Goal: Task Accomplishment & Management: Manage account settings

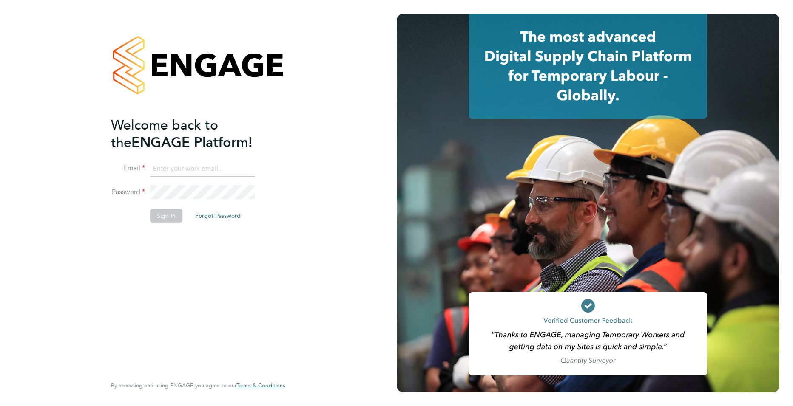
click at [201, 164] on input at bounding box center [202, 168] width 105 height 15
type input "joe.turner@huntereducation.co.uk"
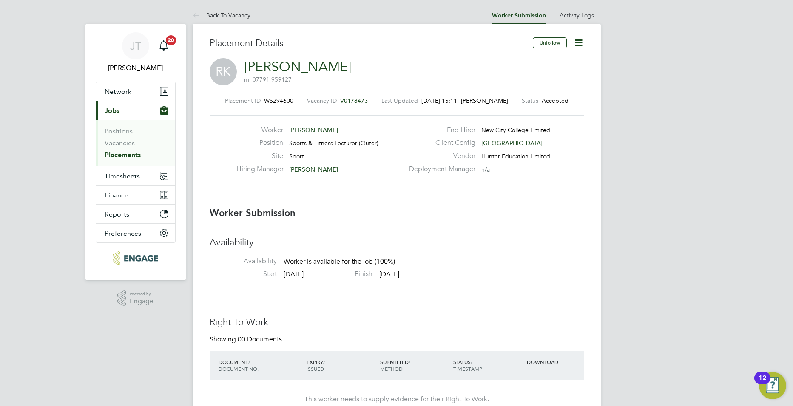
click at [580, 43] on icon at bounding box center [578, 42] width 11 height 11
click at [525, 105] on li "Confirm" at bounding box center [542, 104] width 79 height 12
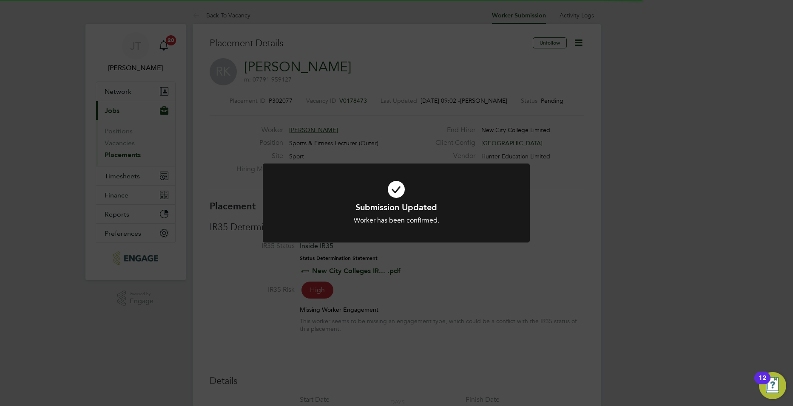
scroll to position [4, 4]
click at [558, 204] on div "Submission Updated Worker has been confirmed. Cancel Okay" at bounding box center [396, 203] width 793 height 406
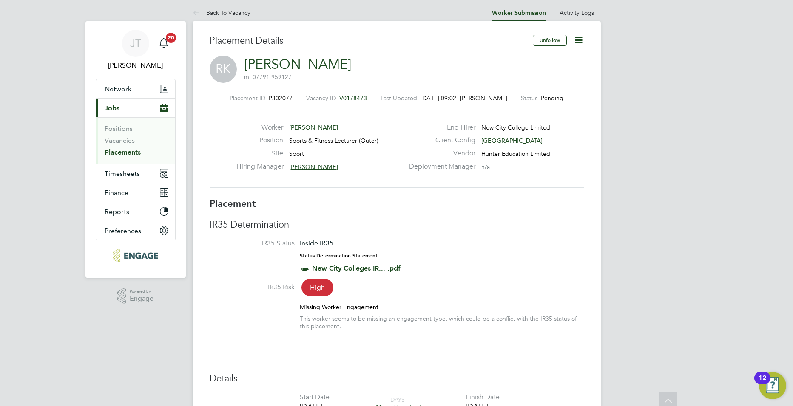
scroll to position [0, 0]
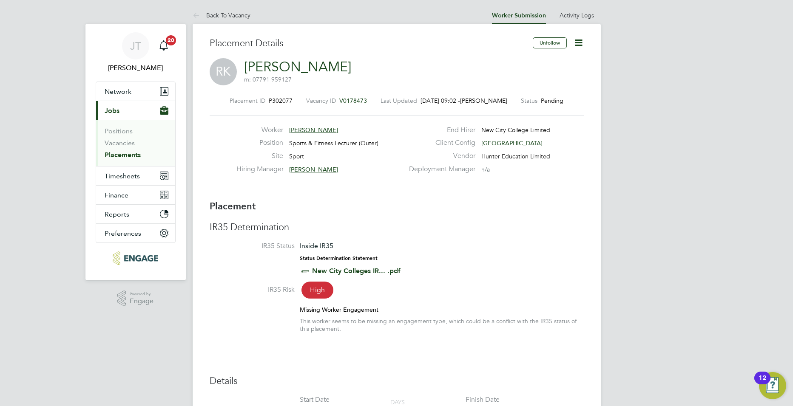
click at [580, 42] on icon at bounding box center [578, 42] width 11 height 11
click at [530, 246] on li "IR35 Status Inside IR35 Status Determination Statement New City Colleges IR... …" at bounding box center [397, 263] width 374 height 43
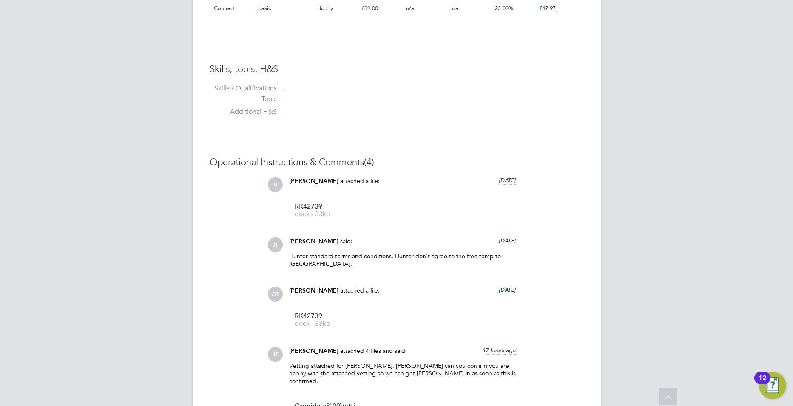
scroll to position [1380, 0]
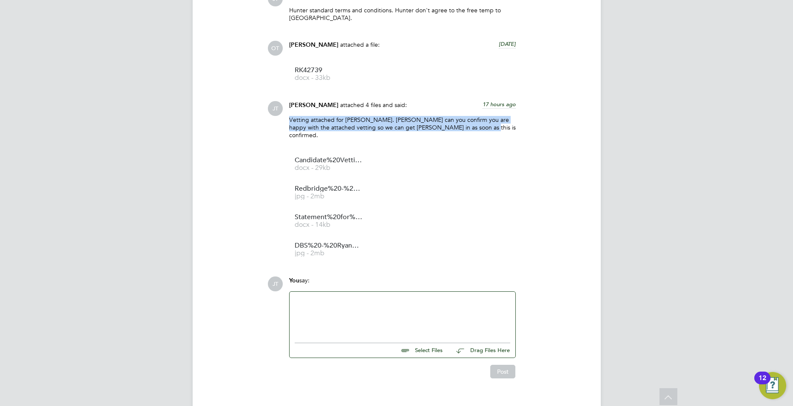
drag, startPoint x: 289, startPoint y: 111, endPoint x: 467, endPoint y: 119, distance: 178.2
click at [467, 119] on p "Vetting attached for Ryan Karrer. Rufena can you confirm you are happy with the…" at bounding box center [402, 127] width 227 height 23
drag, startPoint x: 467, startPoint y: 119, endPoint x: 445, endPoint y: 119, distance: 23.0
copy p "Vetting attached for Ryan Karrer. Rufena can you confirm you are happy with the…"
click at [340, 297] on div at bounding box center [402, 315] width 215 height 37
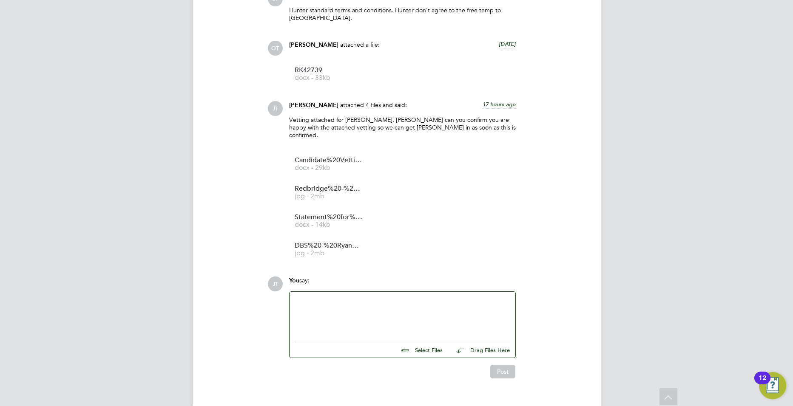
paste div
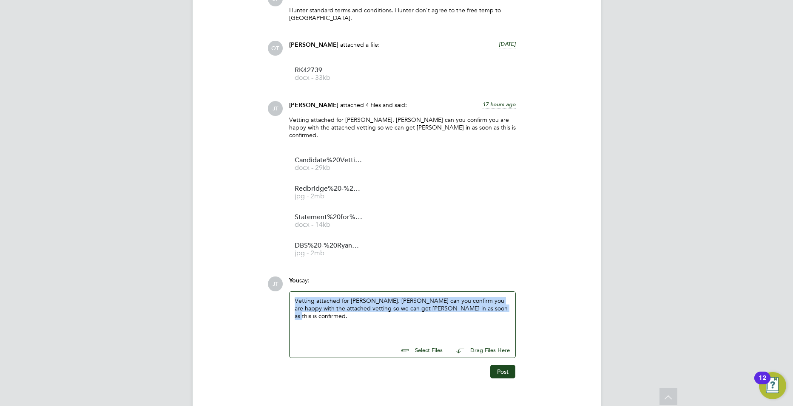
drag, startPoint x: 482, startPoint y: 300, endPoint x: 262, endPoint y: 283, distance: 221.2
click at [262, 283] on div "Operational Instructions & Comments (4) JT Joe Turner attached a file: 14 days …" at bounding box center [397, 144] width 374 height 468
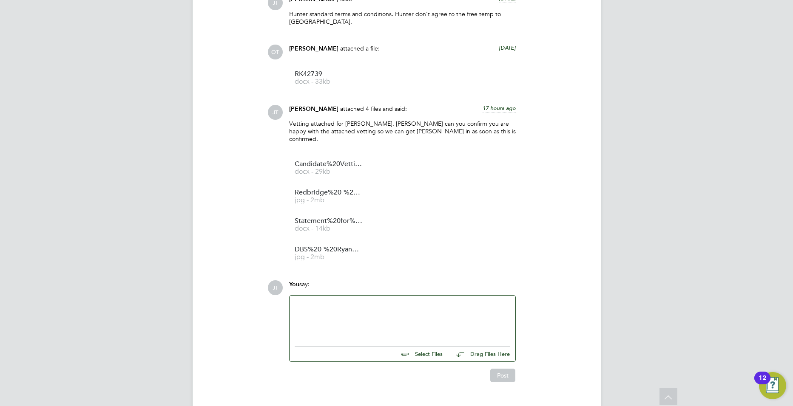
scroll to position [1377, 0]
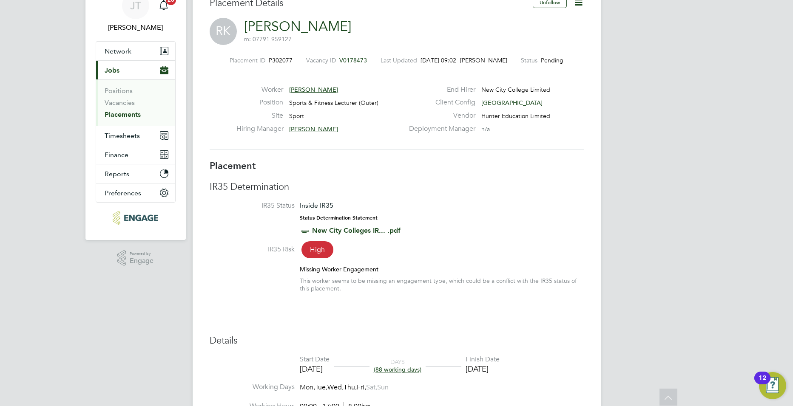
scroll to position [0, 0]
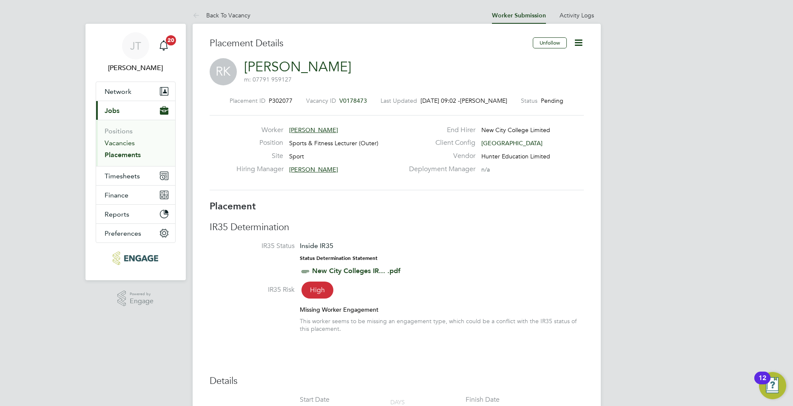
click at [119, 146] on link "Vacancies" at bounding box center [120, 143] width 30 height 8
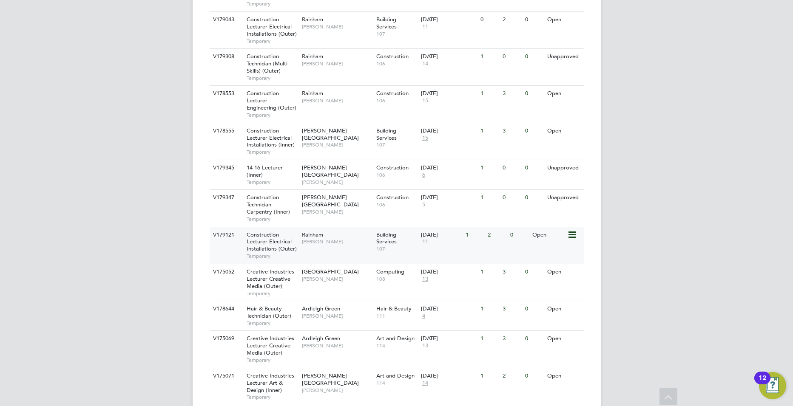
scroll to position [499, 0]
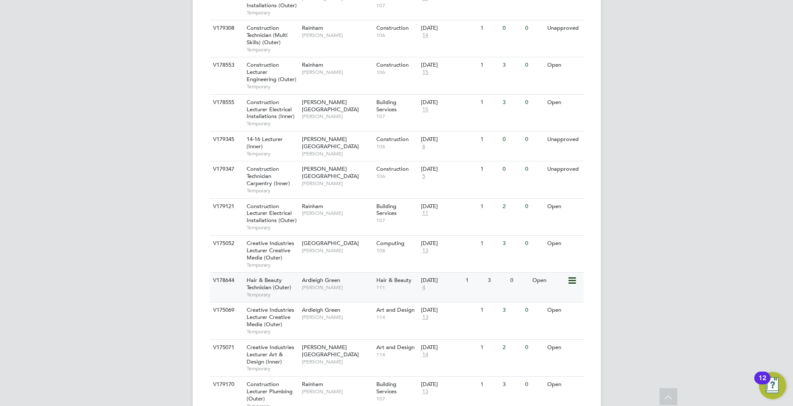
click at [294, 292] on span "Temporary" at bounding box center [271, 295] width 51 height 7
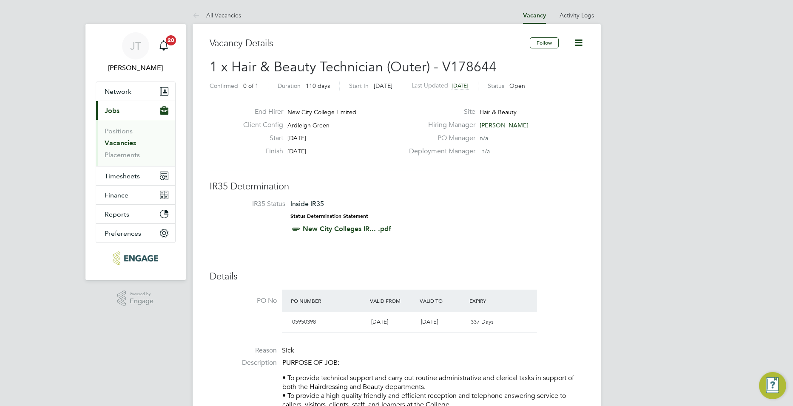
click at [579, 46] on icon at bounding box center [578, 42] width 11 height 11
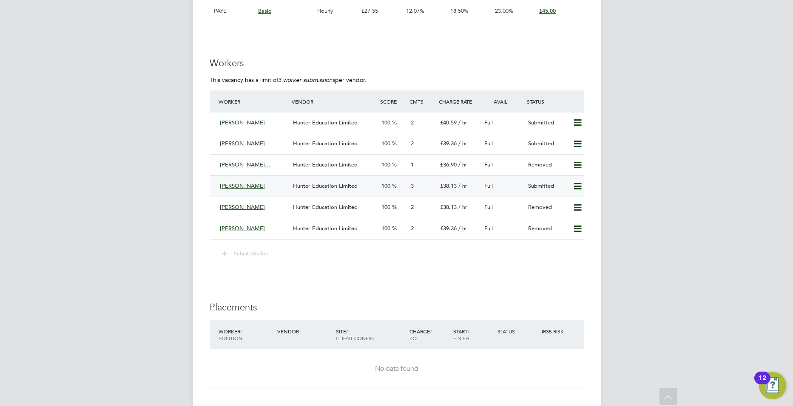
click at [241, 185] on span "[PERSON_NAME]" at bounding box center [242, 185] width 45 height 7
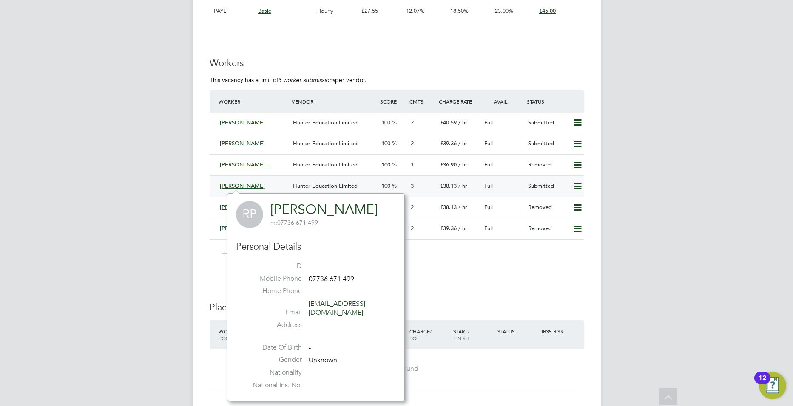
click at [354, 183] on span "Hunter Education Limited" at bounding box center [325, 185] width 65 height 7
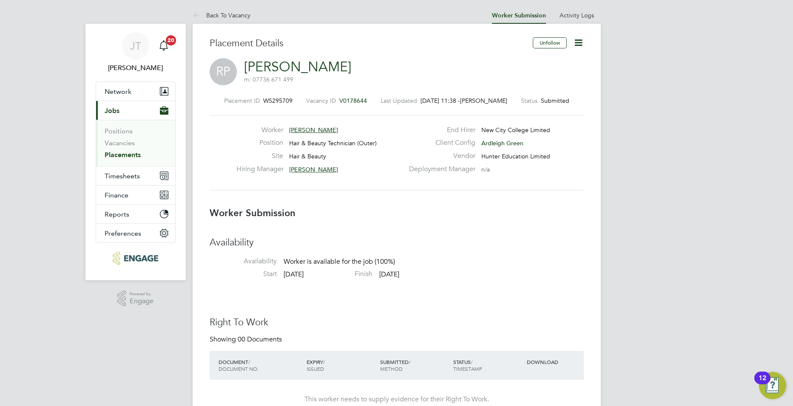
click at [580, 43] on icon at bounding box center [578, 42] width 11 height 11
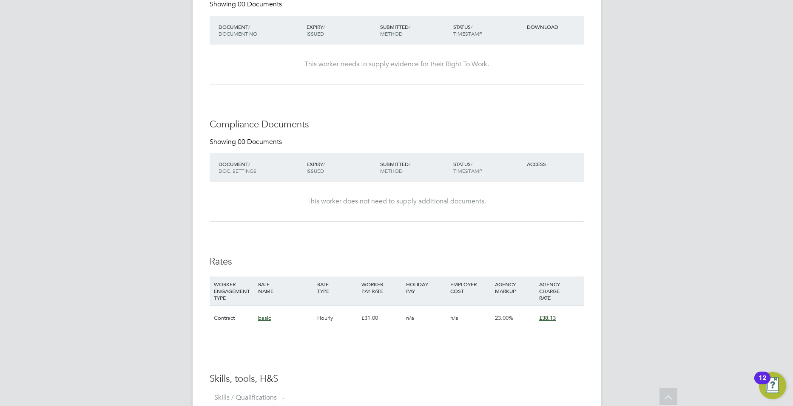
click at [149, 406] on html "[PERSON_NAME] [PERSON_NAME] Notifications 20 Applications: Network Team Members…" at bounding box center [396, 251] width 793 height 1173
